Goal: Information Seeking & Learning: Learn about a topic

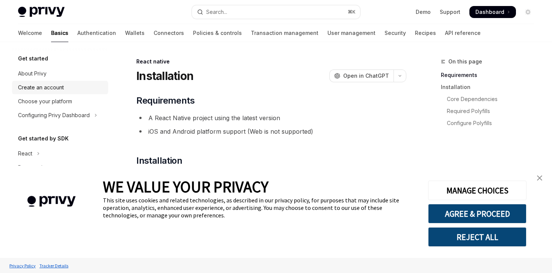
scroll to position [8, 0]
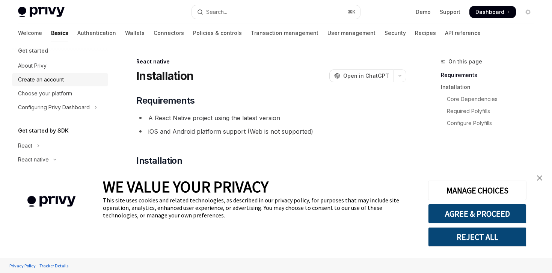
click at [72, 83] on div "Create an account" at bounding box center [61, 79] width 86 height 9
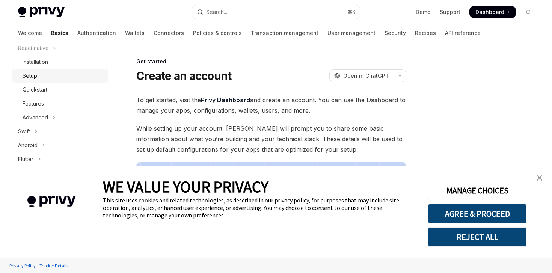
scroll to position [120, 0]
click at [62, 102] on div "Features" at bounding box center [63, 102] width 81 height 9
type textarea "*"
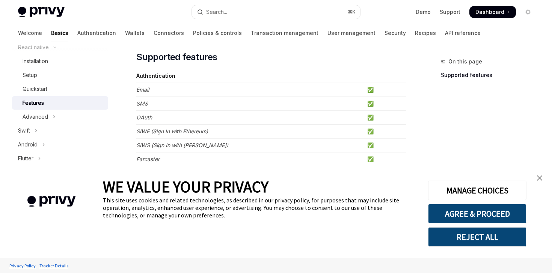
scroll to position [60, 0]
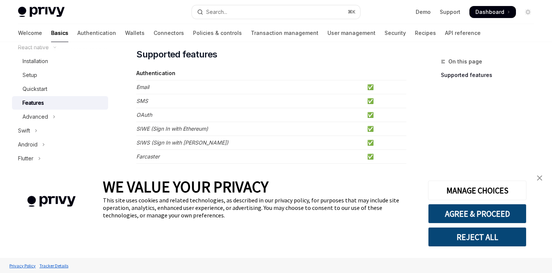
click at [540, 177] on img "close banner" at bounding box center [539, 177] width 5 height 5
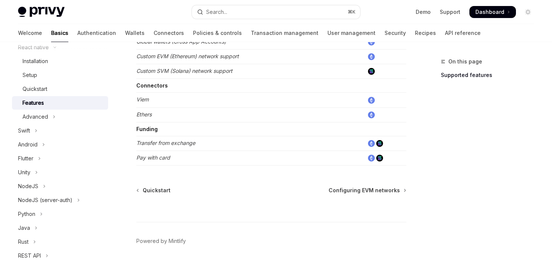
scroll to position [433, 0]
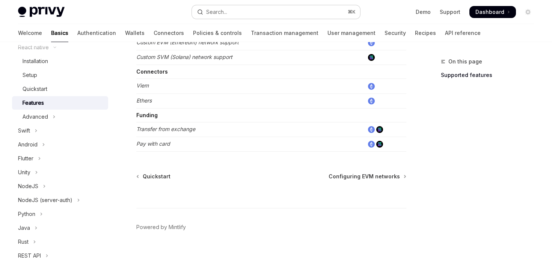
click at [284, 11] on button "Search... ⌘ K" at bounding box center [276, 12] width 168 height 14
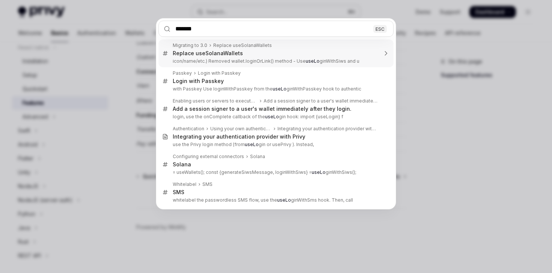
type input "********"
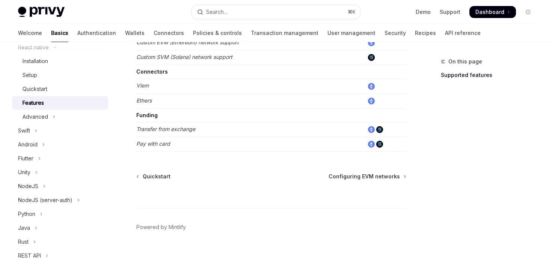
type textarea "*"
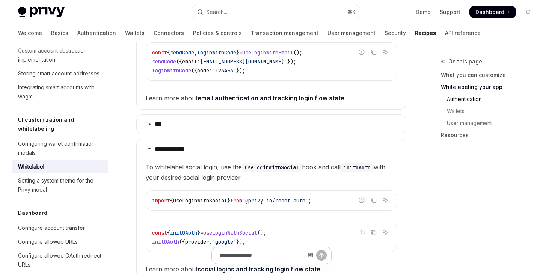
scroll to position [463, 0]
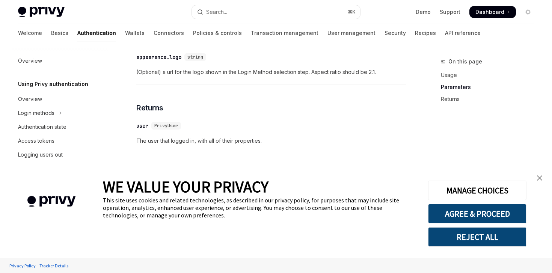
scroll to position [800, 0]
click at [541, 179] on img "close banner" at bounding box center [539, 177] width 5 height 5
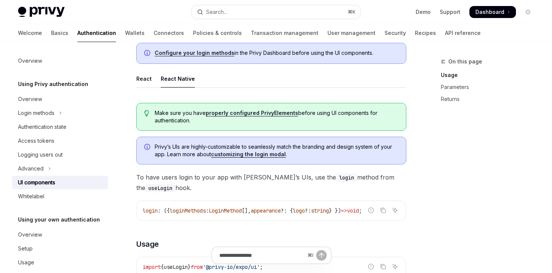
scroll to position [334, 0]
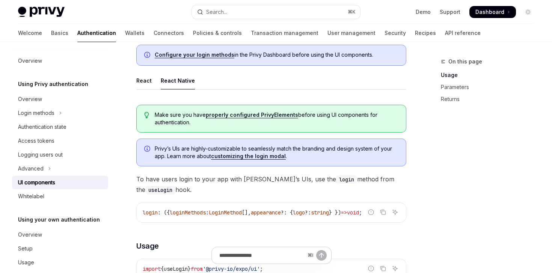
click at [261, 114] on link "properly configured PrivyElements" at bounding box center [252, 114] width 92 height 7
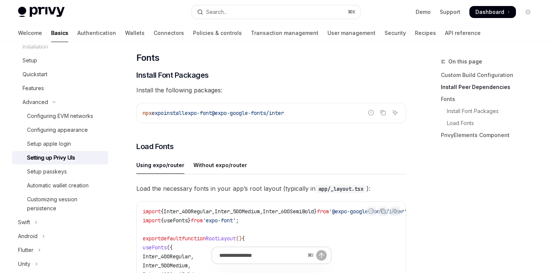
scroll to position [262, 0]
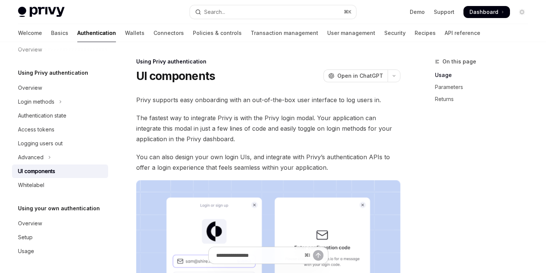
click at [77, 33] on link "Authentication" at bounding box center [96, 33] width 39 height 18
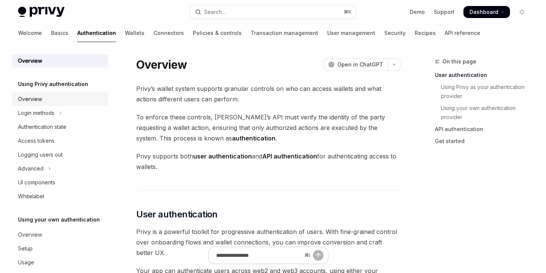
click at [56, 98] on div "Overview" at bounding box center [61, 99] width 86 height 9
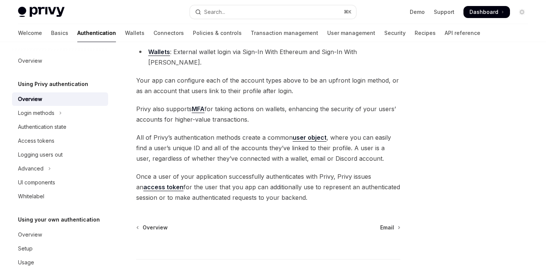
scroll to position [140, 0]
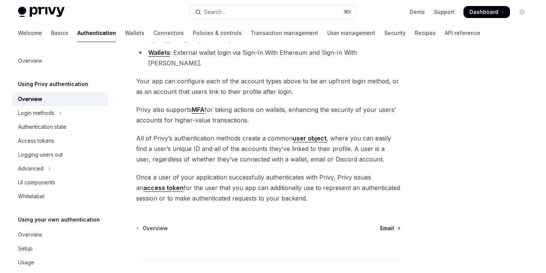
click at [387, 224] on span "Email" at bounding box center [387, 228] width 14 height 8
type textarea "*"
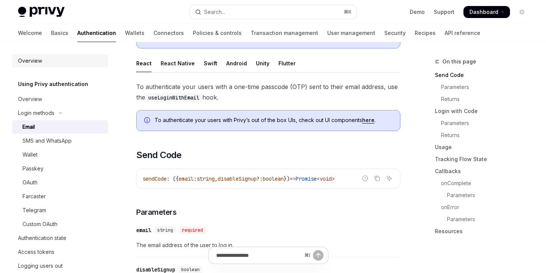
click at [56, 65] on div "Overview" at bounding box center [61, 60] width 86 height 9
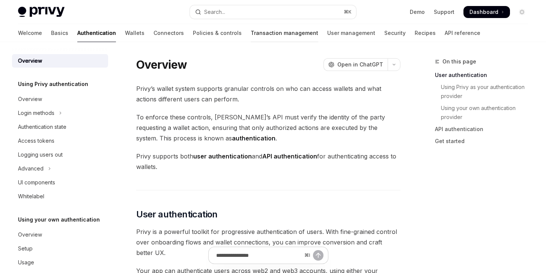
type textarea "*"
